Goal: Entertainment & Leisure: Consume media (video, audio)

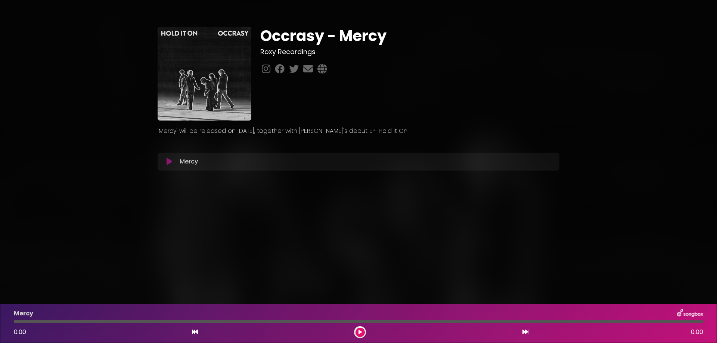
click at [169, 161] on icon at bounding box center [170, 161] width 6 height 7
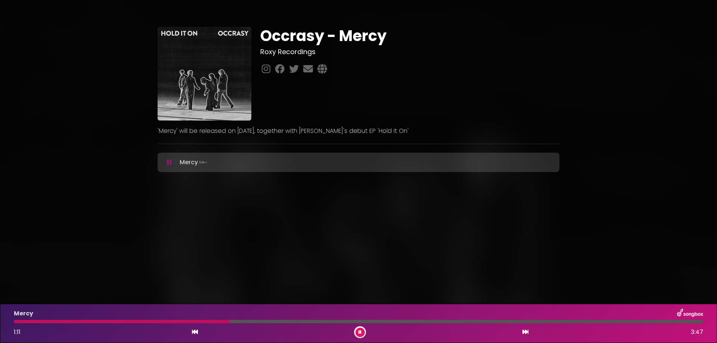
click at [295, 37] on h1 "Occrasy - Mercy" at bounding box center [409, 36] width 299 height 18
copy h1 "Occrasy"
click at [640, 155] on div "Occrasy - Mercy Roxy Recordings" at bounding box center [358, 97] width 717 height 176
click at [359, 331] on icon at bounding box center [360, 332] width 3 height 4
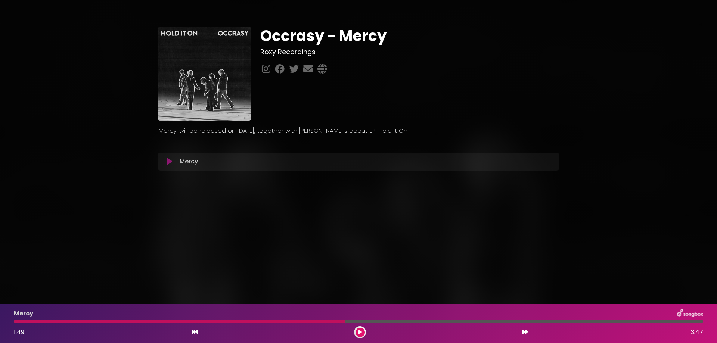
click at [288, 38] on h1 "Occrasy - Mercy" at bounding box center [409, 36] width 299 height 18
click at [287, 38] on h1 "Occrasy - Mercy" at bounding box center [409, 36] width 299 height 18
copy h1 "Occrasy"
